Goal: Transaction & Acquisition: Subscribe to service/newsletter

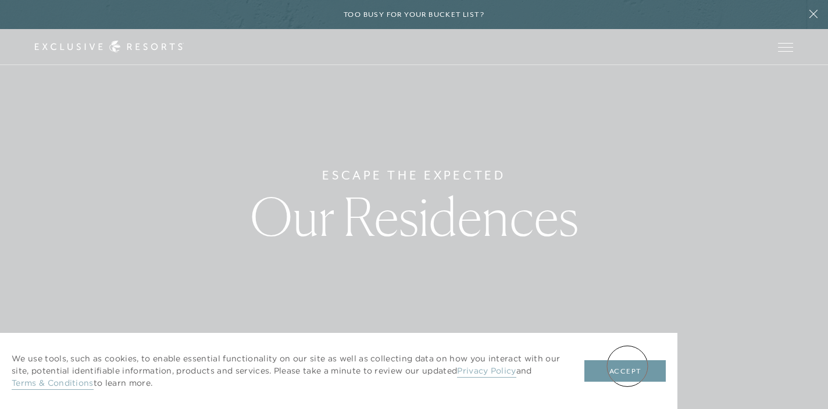
click at [628, 366] on button "Accept" at bounding box center [625, 372] width 81 height 22
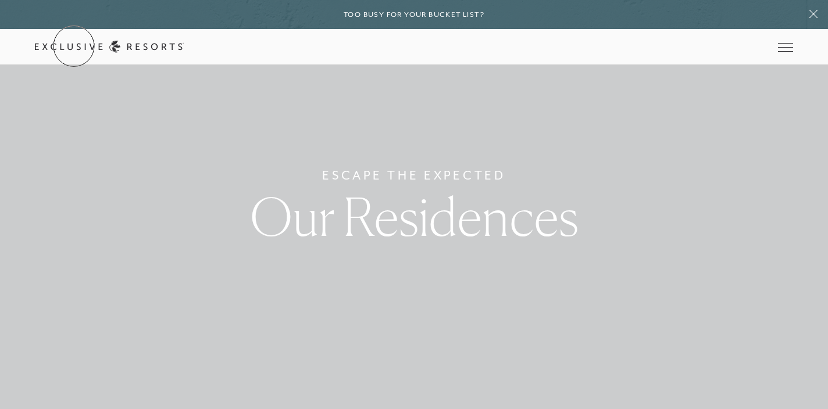
click at [0, 0] on link "Get Started" at bounding box center [0, 0] width 0 height 0
